Goal: Task Accomplishment & Management: Manage account settings

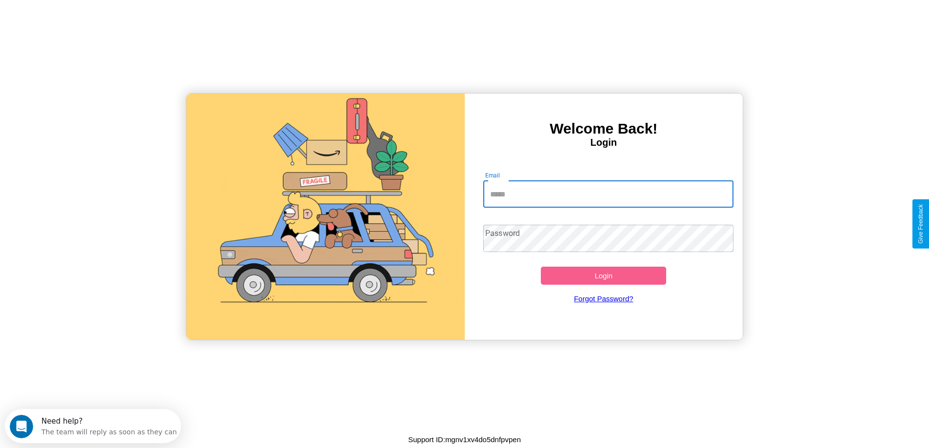
click at [608, 194] on input "Email" at bounding box center [608, 193] width 250 height 27
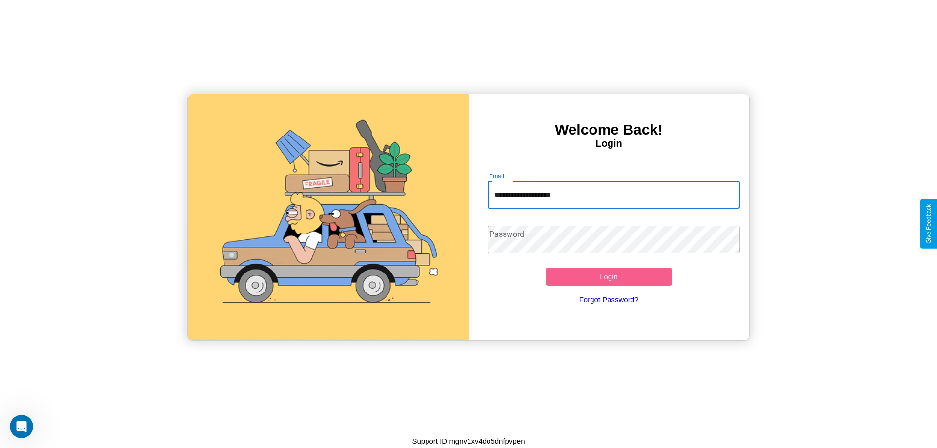
type input "**********"
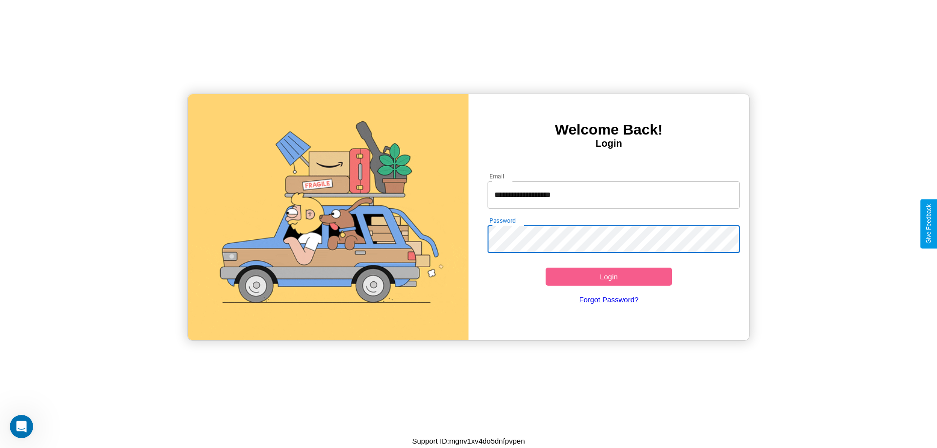
click at [608, 277] on button "Login" at bounding box center [608, 277] width 126 height 18
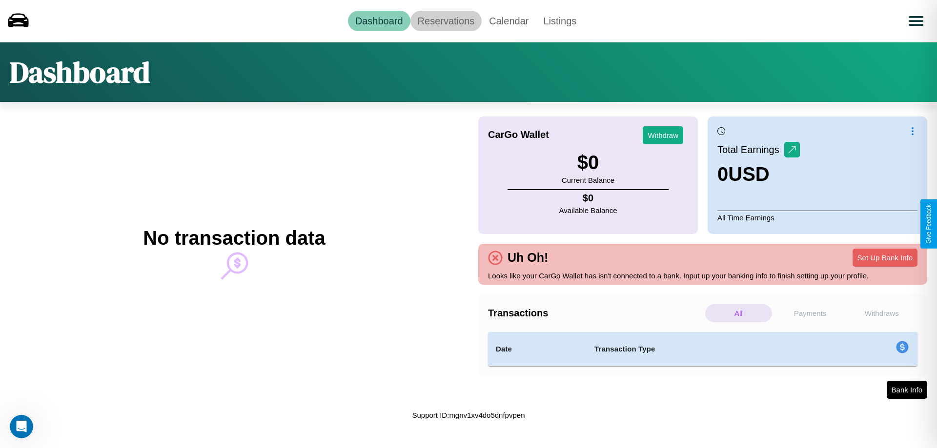
click at [445, 20] on link "Reservations" at bounding box center [446, 21] width 72 height 20
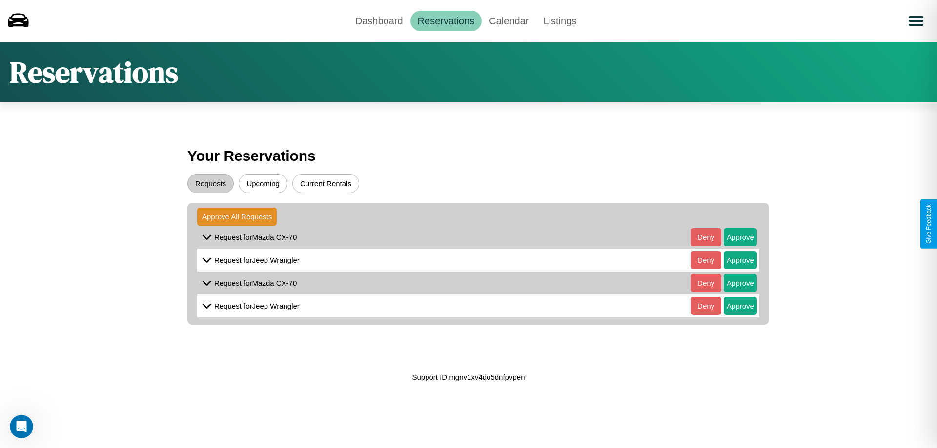
click at [263, 183] on button "Upcoming" at bounding box center [263, 183] width 49 height 19
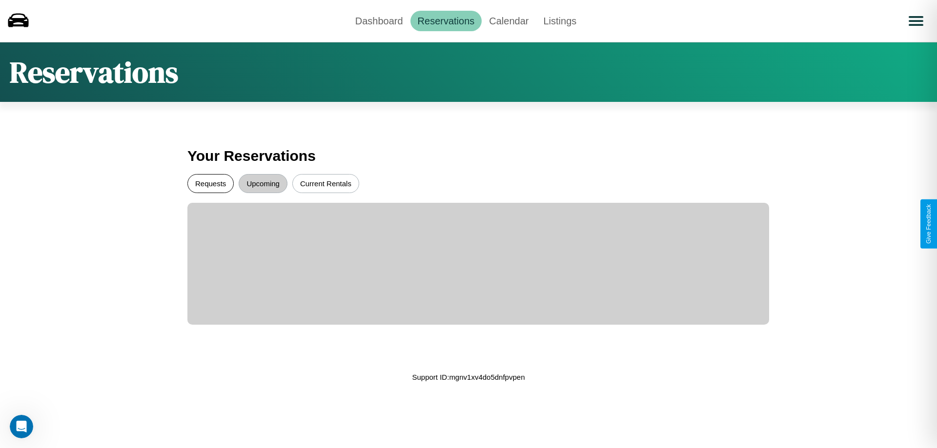
click at [210, 183] on button "Requests" at bounding box center [210, 183] width 46 height 19
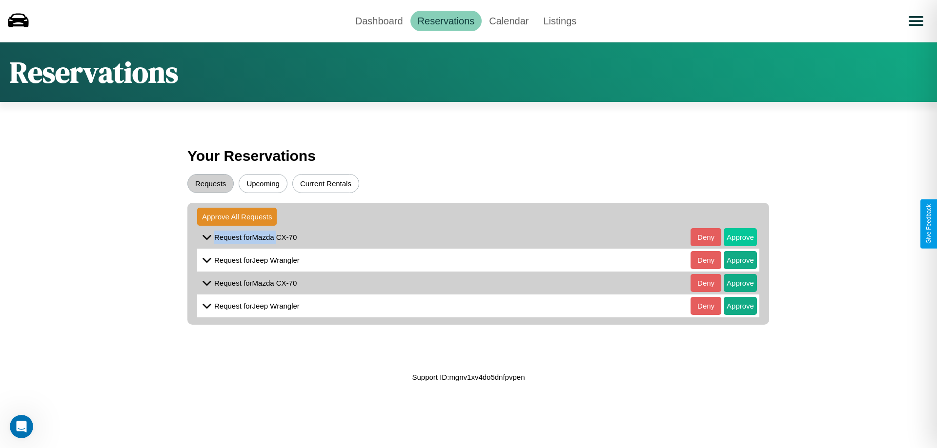
click at [733, 237] on button "Approve" at bounding box center [739, 237] width 33 height 18
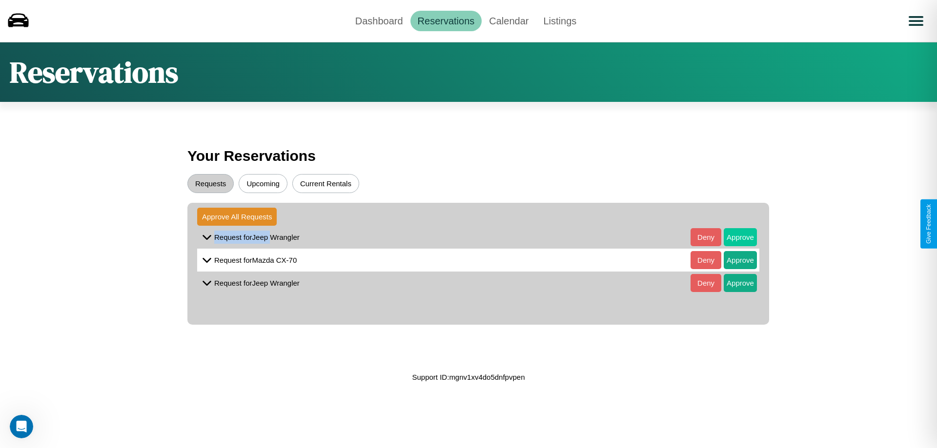
click at [733, 237] on button "Approve" at bounding box center [739, 237] width 33 height 18
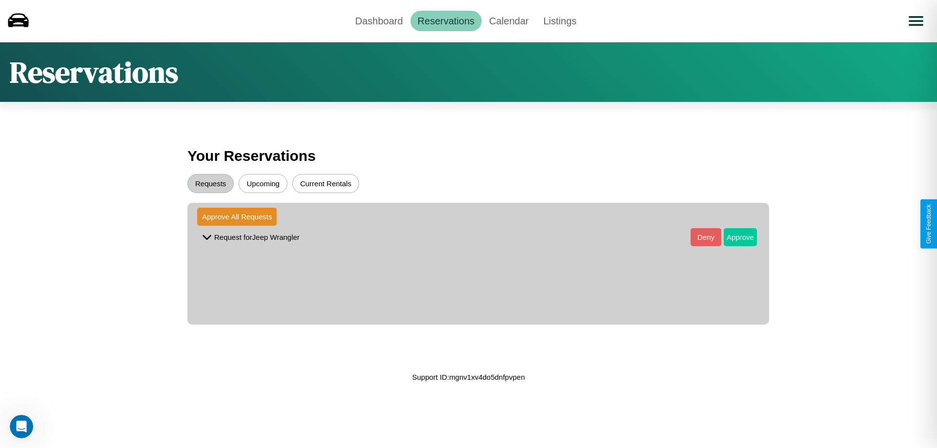
click at [733, 237] on button "Approve" at bounding box center [739, 237] width 33 height 18
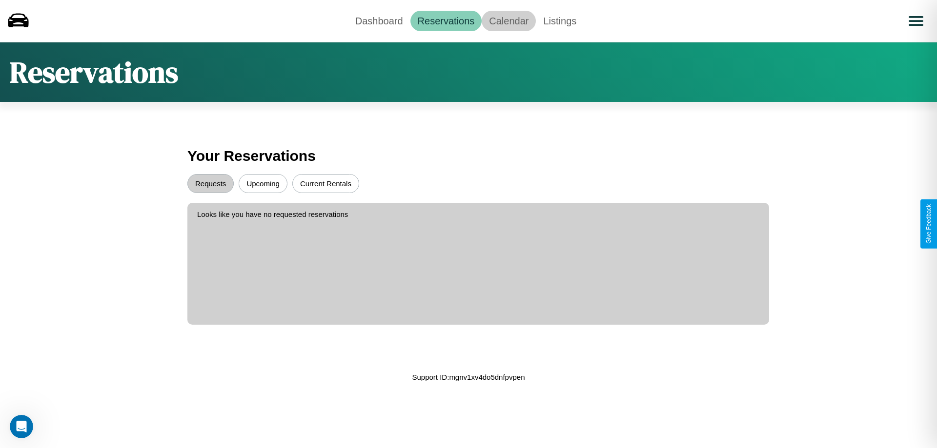
click at [508, 20] on link "Calendar" at bounding box center [508, 21] width 54 height 20
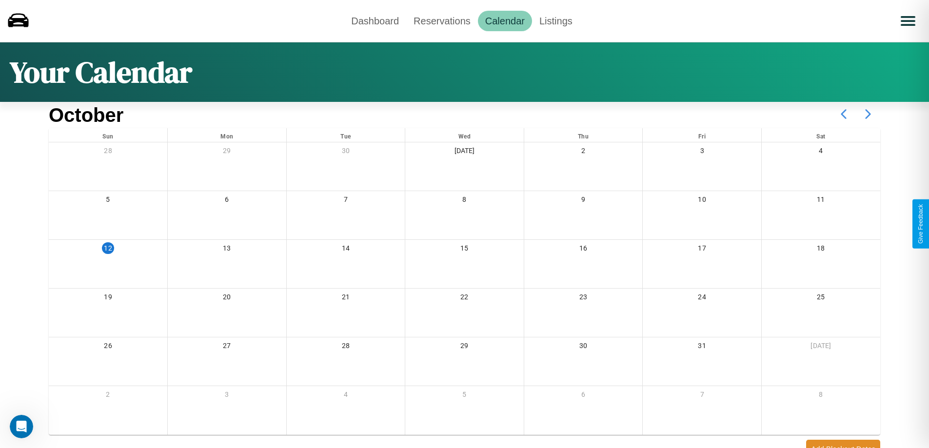
click at [868, 114] on icon at bounding box center [868, 114] width 24 height 24
click at [375, 20] on link "Dashboard" at bounding box center [375, 21] width 62 height 20
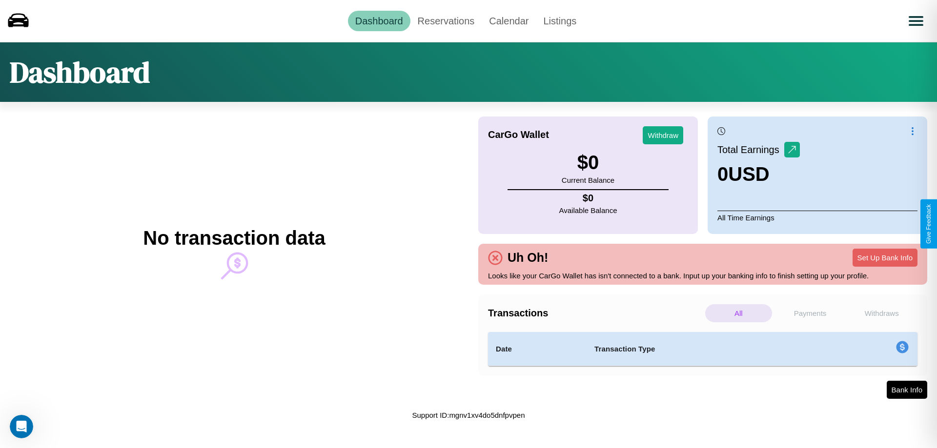
click at [738, 313] on p "All" at bounding box center [738, 313] width 67 height 18
click at [810, 313] on p "Payments" at bounding box center [810, 313] width 67 height 18
click at [881, 313] on p "Withdraws" at bounding box center [881, 313] width 67 height 18
click at [810, 313] on p "Payments" at bounding box center [810, 313] width 67 height 18
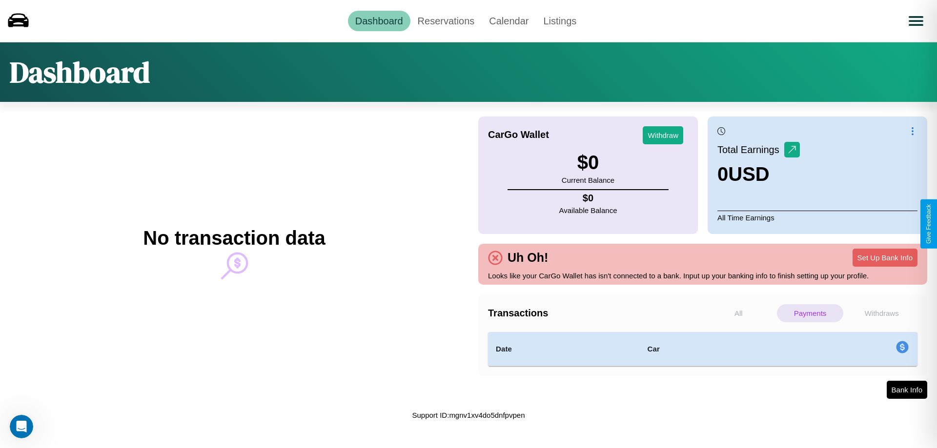
click at [738, 313] on p "All" at bounding box center [738, 313] width 67 height 18
